Goal: Task Accomplishment & Management: Complete application form

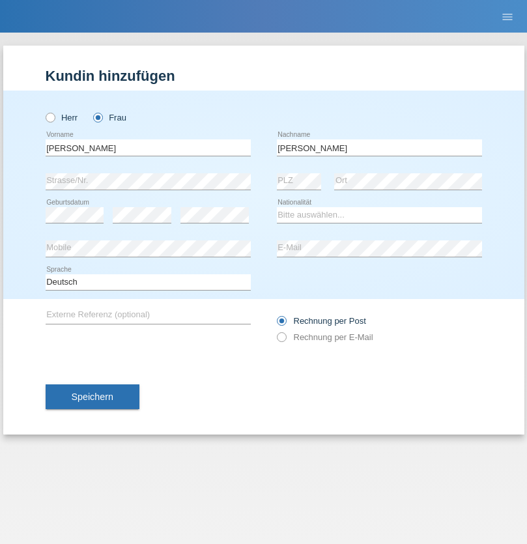
type input "Yolana"
select select "UA"
select select "C"
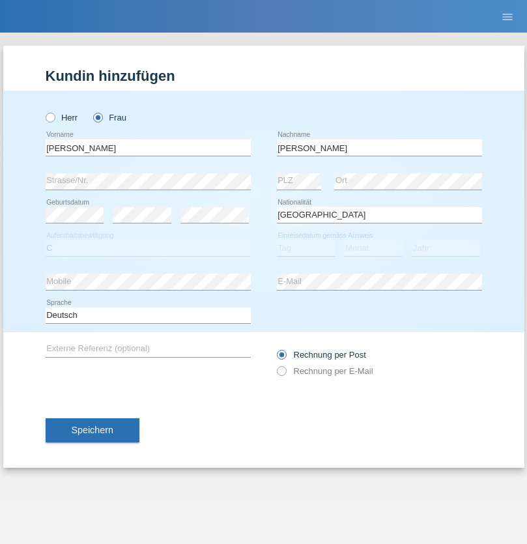
select select "09"
select select "12"
select select "2021"
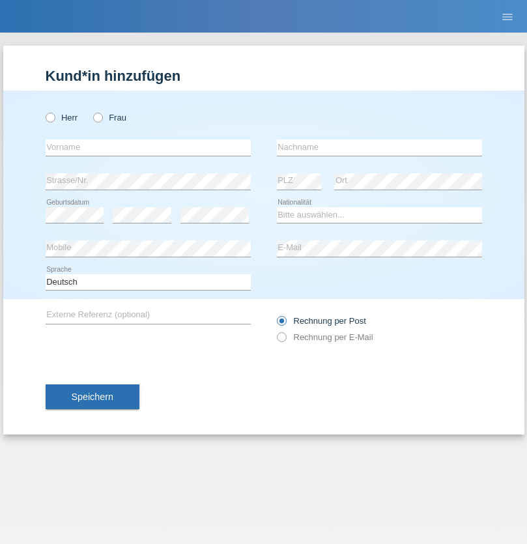
radio input "true"
click at [148, 147] on input "text" at bounding box center [148, 147] width 205 height 16
type input "K"
click at [379, 147] on input "text" at bounding box center [379, 147] width 205 height 16
type input "Keel"
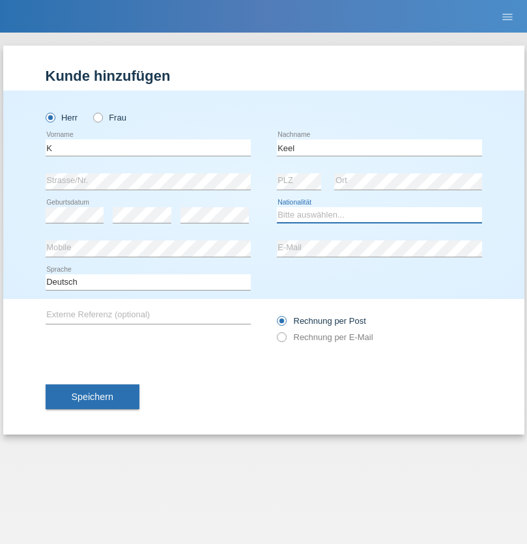
select select "CH"
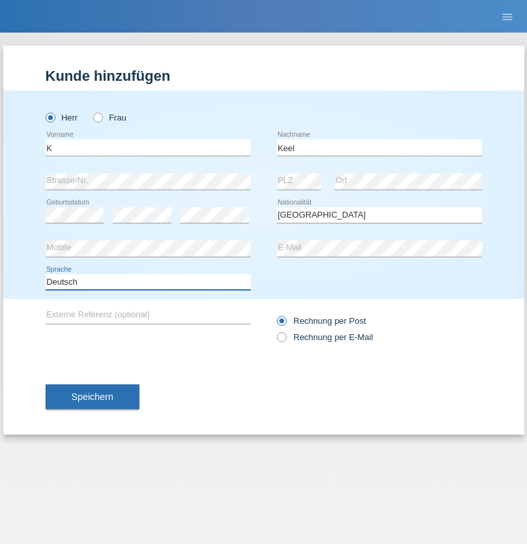
select select "en"
